Goal: Find specific page/section: Locate a particular part of the current website

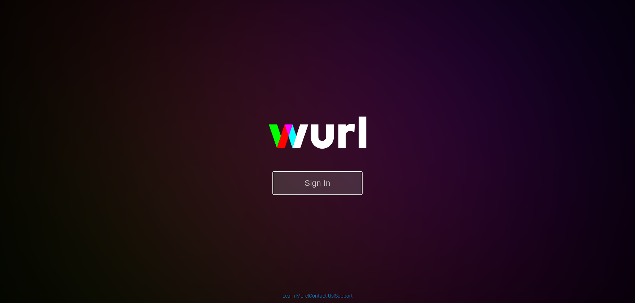
click at [307, 184] on button "Sign In" at bounding box center [317, 182] width 90 height 23
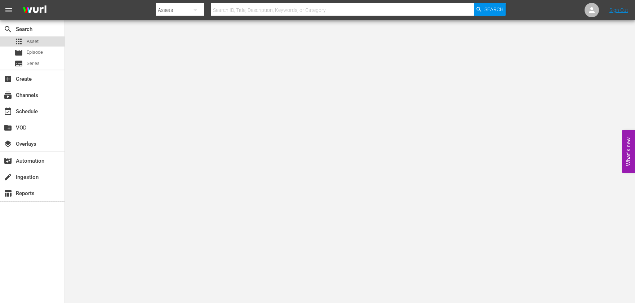
click at [42, 40] on div "apps Asset" at bounding box center [32, 41] width 64 height 10
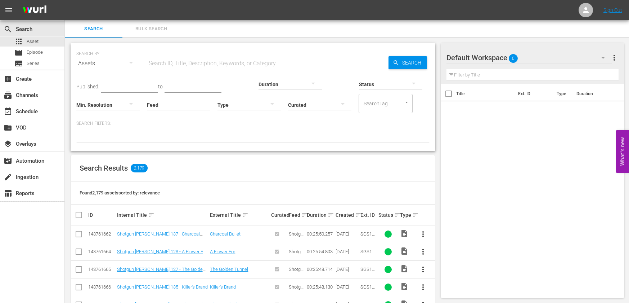
click at [233, 63] on input "text" at bounding box center [268, 63] width 242 height 17
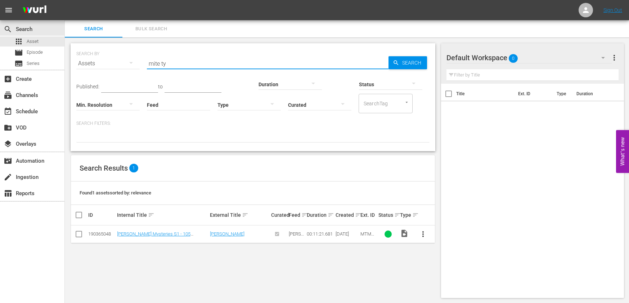
type input "mite [PERSON_NAME]"
click at [169, 234] on link "[PERSON_NAME] Mysteries S1 - 105 [PERSON_NAME]" at bounding box center [153, 236] width 73 height 11
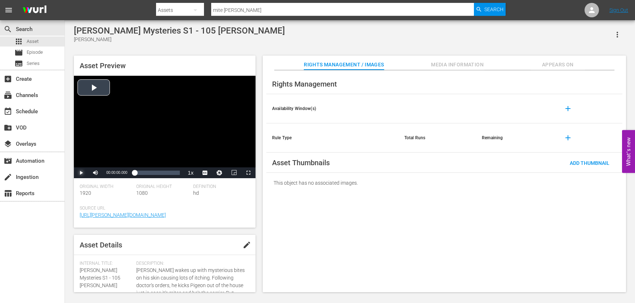
click at [81, 173] on span "Video Player" at bounding box center [81, 173] width 0 height 0
click at [206, 161] on span "Video Player" at bounding box center [208, 163] width 6 height 7
click at [146, 174] on div "Loaded : 7.02% 00:02:53.125 00:00:08.510" at bounding box center [156, 172] width 45 height 7
